Goal: Ask a question: Seek information or help from site administrators or community

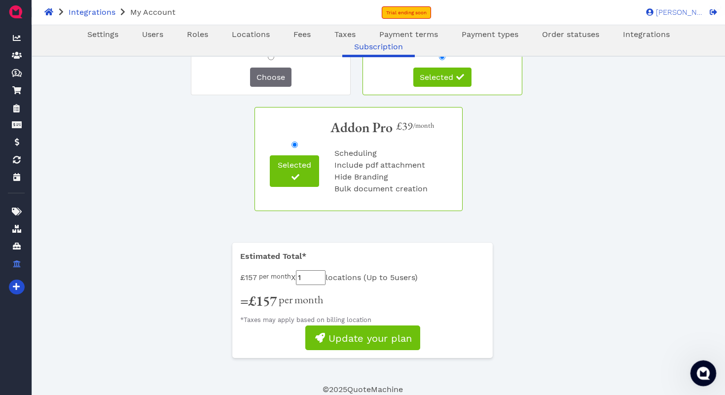
click at [696, 371] on icon "Open Intercom Messenger" at bounding box center [702, 372] width 16 height 16
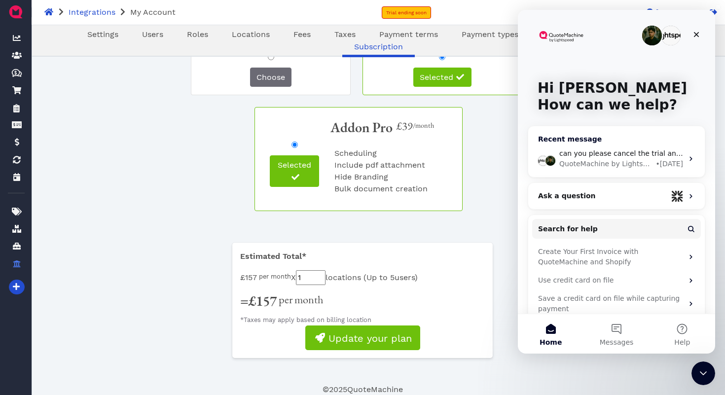
click at [623, 162] on div "QuoteMachine by Lightspeed" at bounding box center [607, 164] width 94 height 10
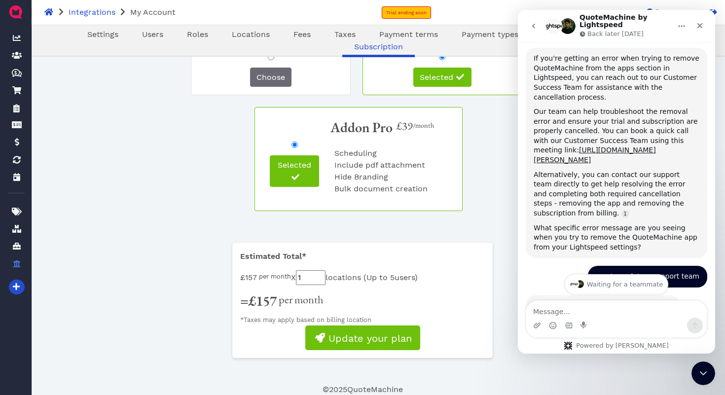
scroll to position [1485, 0]
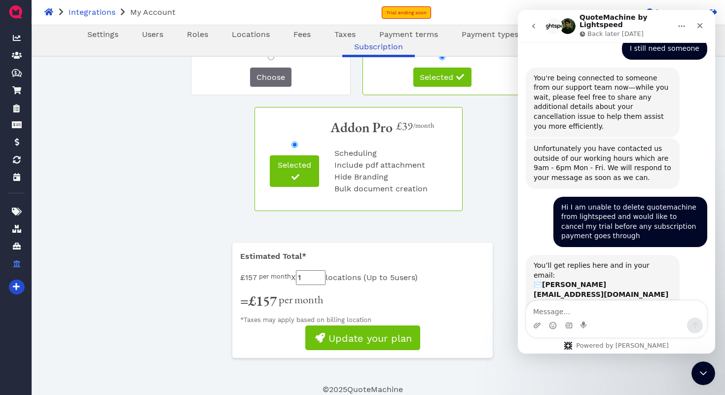
click at [533, 26] on icon "go back" at bounding box center [533, 26] width 3 height 5
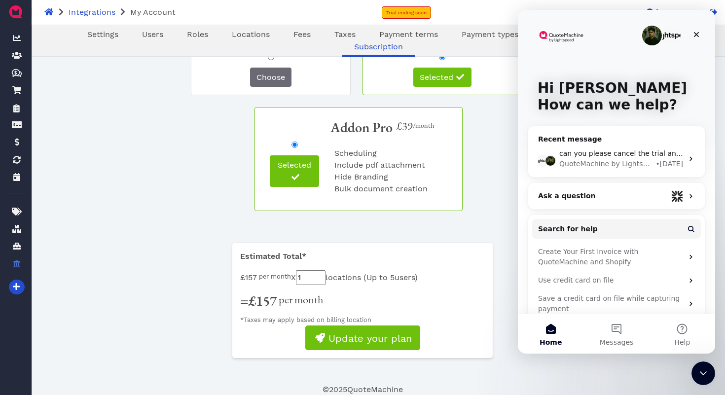
click at [654, 33] on img "Intercom messenger" at bounding box center [653, 36] width 20 height 20
click at [615, 150] on span "can you please cancel the trial and subscription so that I can delete the conne…" at bounding box center [735, 154] width 351 height 8
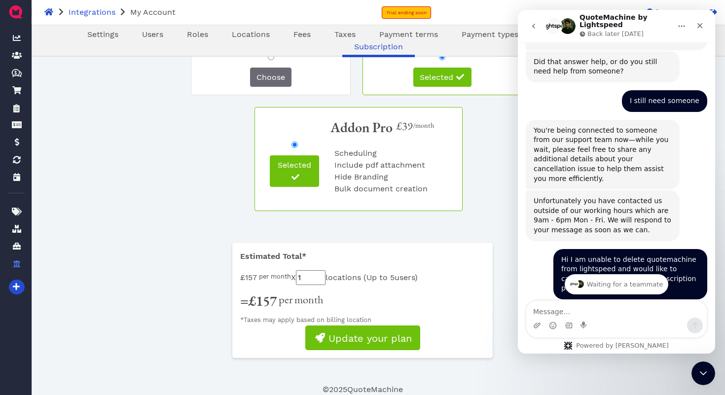
scroll to position [1485, 0]
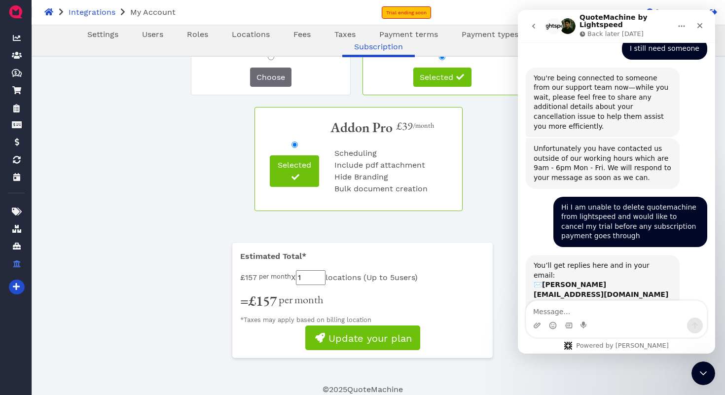
click at [683, 25] on icon "Home" at bounding box center [682, 26] width 8 height 8
click at [532, 26] on icon "go back" at bounding box center [534, 26] width 8 height 8
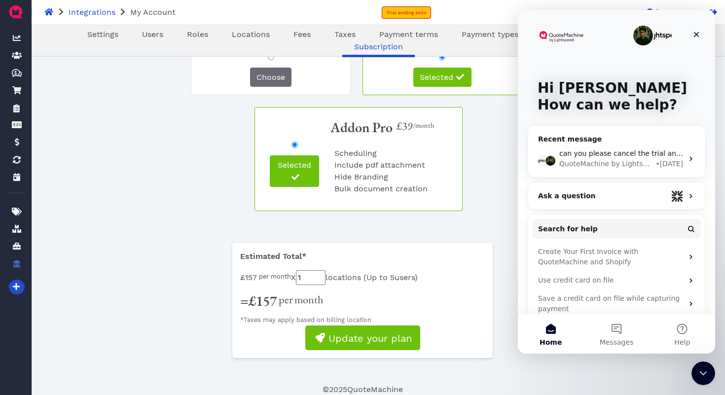
scroll to position [0, 0]
click at [624, 332] on button "Messages" at bounding box center [617, 333] width 66 height 39
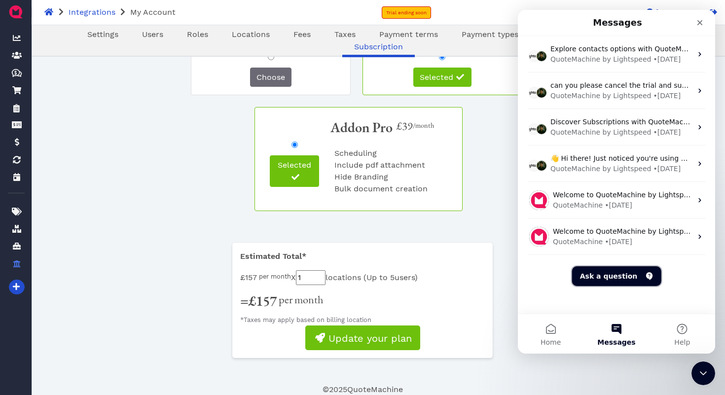
click at [619, 275] on button "Ask a question" at bounding box center [616, 276] width 89 height 20
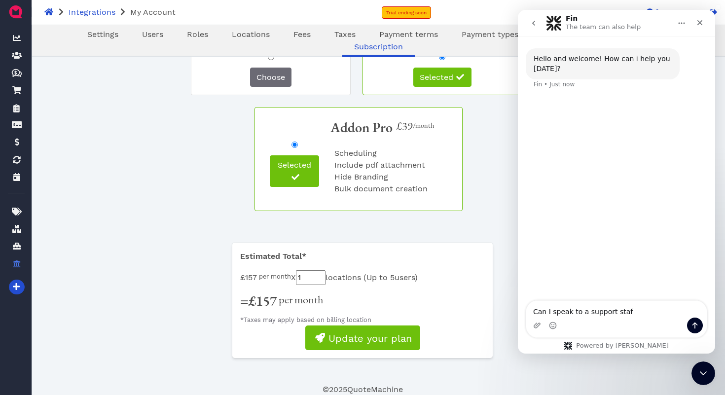
type textarea "Can I speak to a support staff"
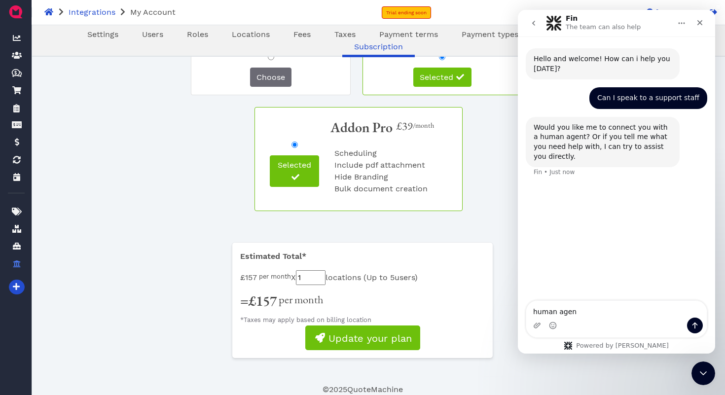
type textarea "human agent"
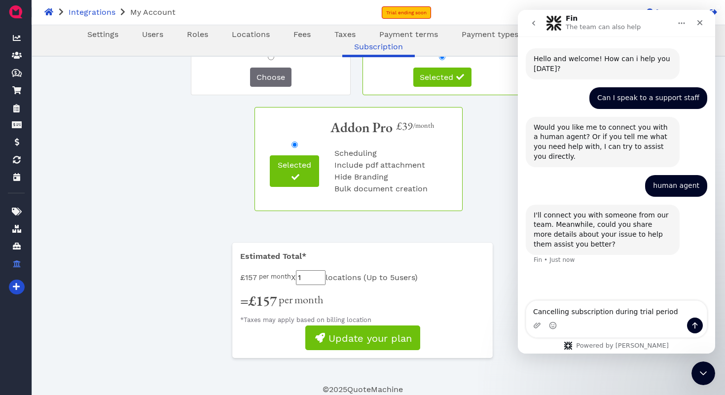
type textarea "Cancelling subscription during trial period."
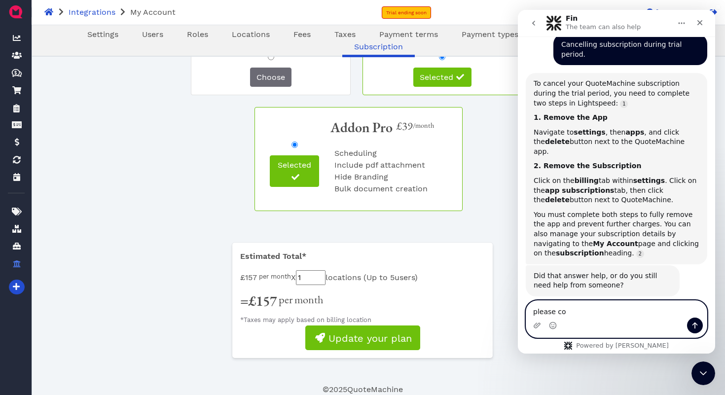
scroll to position [251, 0]
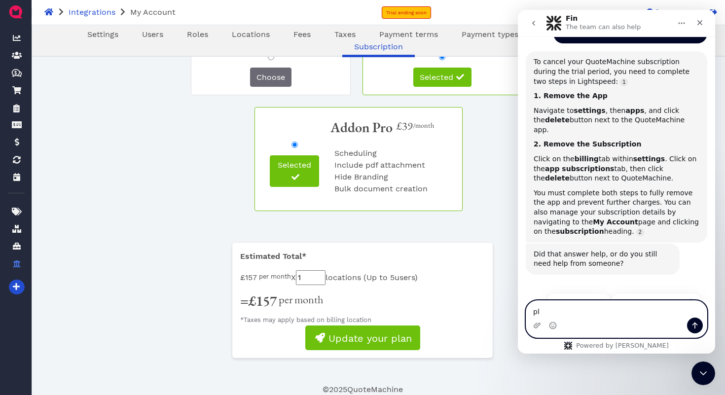
type textarea "p"
type textarea "I still need help from someone"
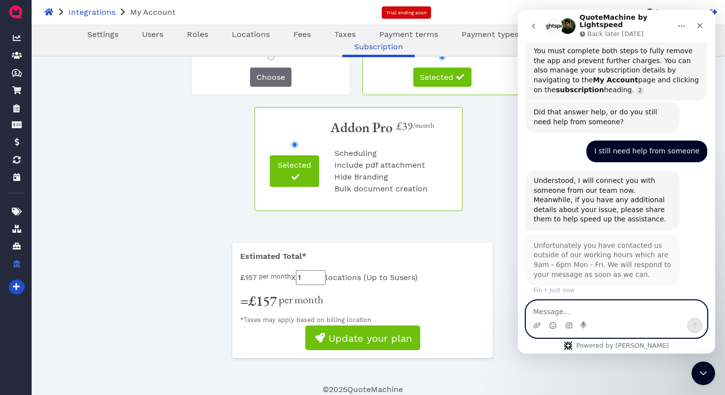
scroll to position [409, 0]
